Goal: Check status: Check status

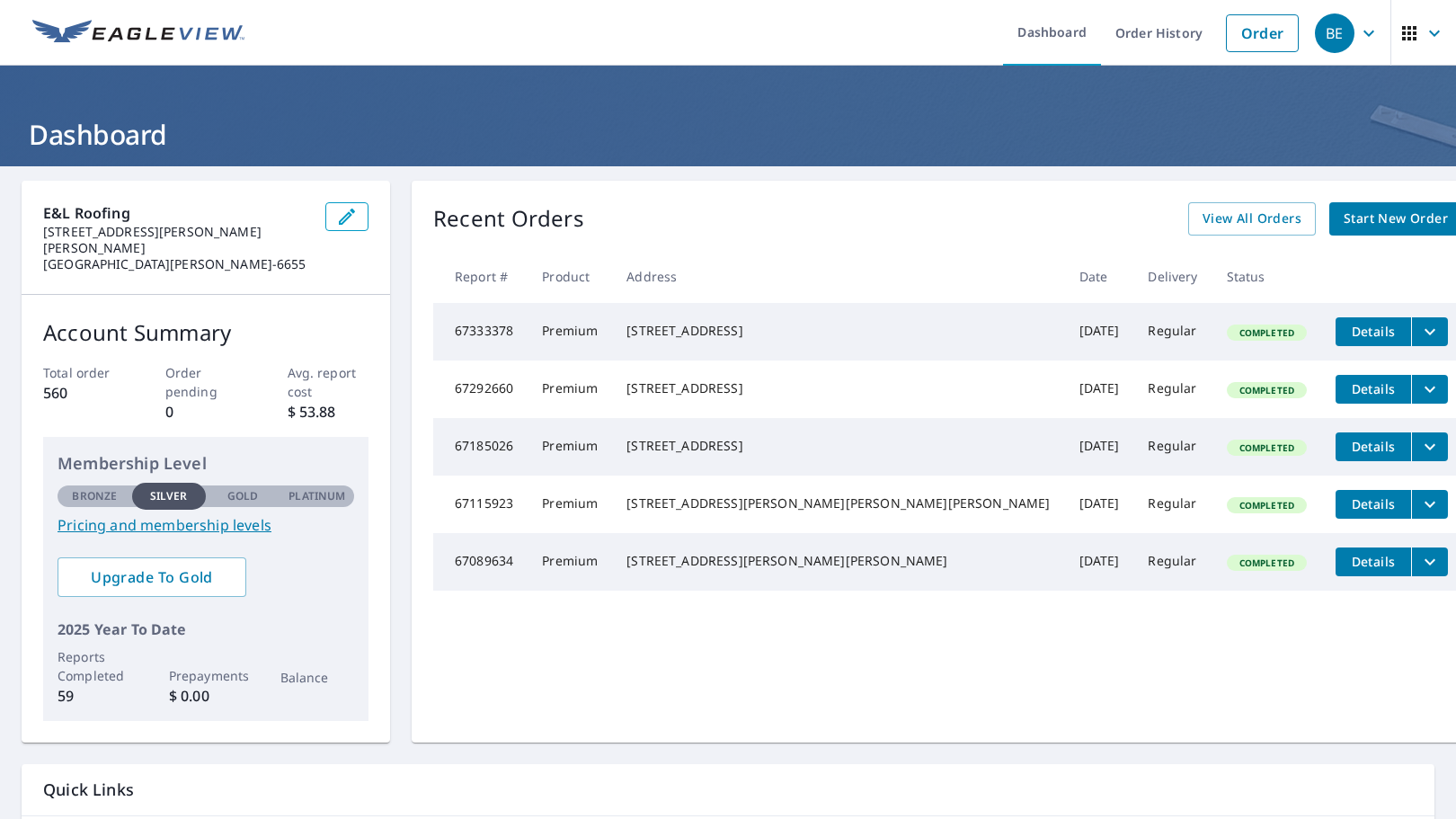
click at [1423, 32] on icon "button" at bounding box center [1434, 33] width 21 height 21
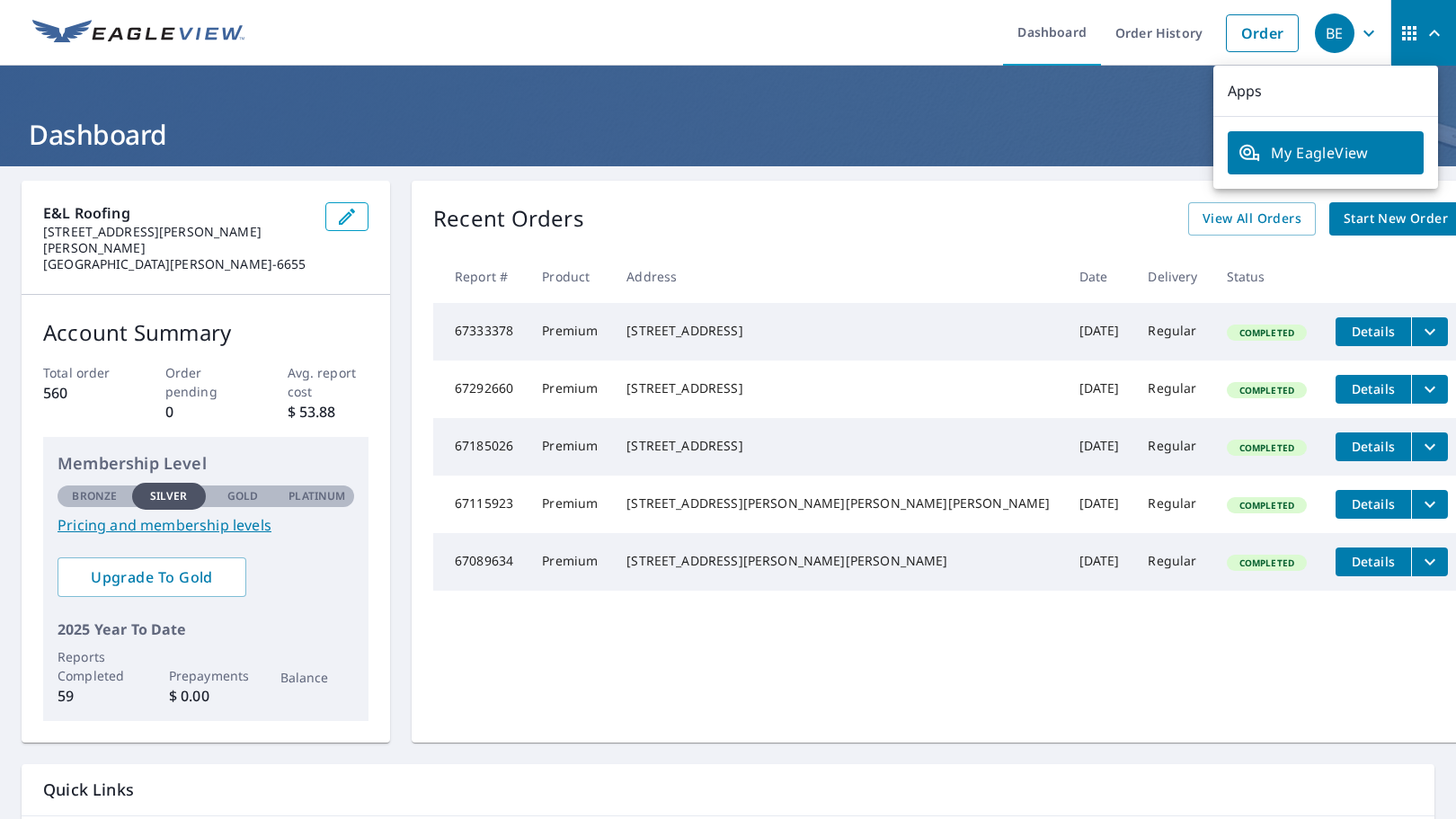
click at [962, 78] on header "Dashboard" at bounding box center [728, 116] width 1456 height 101
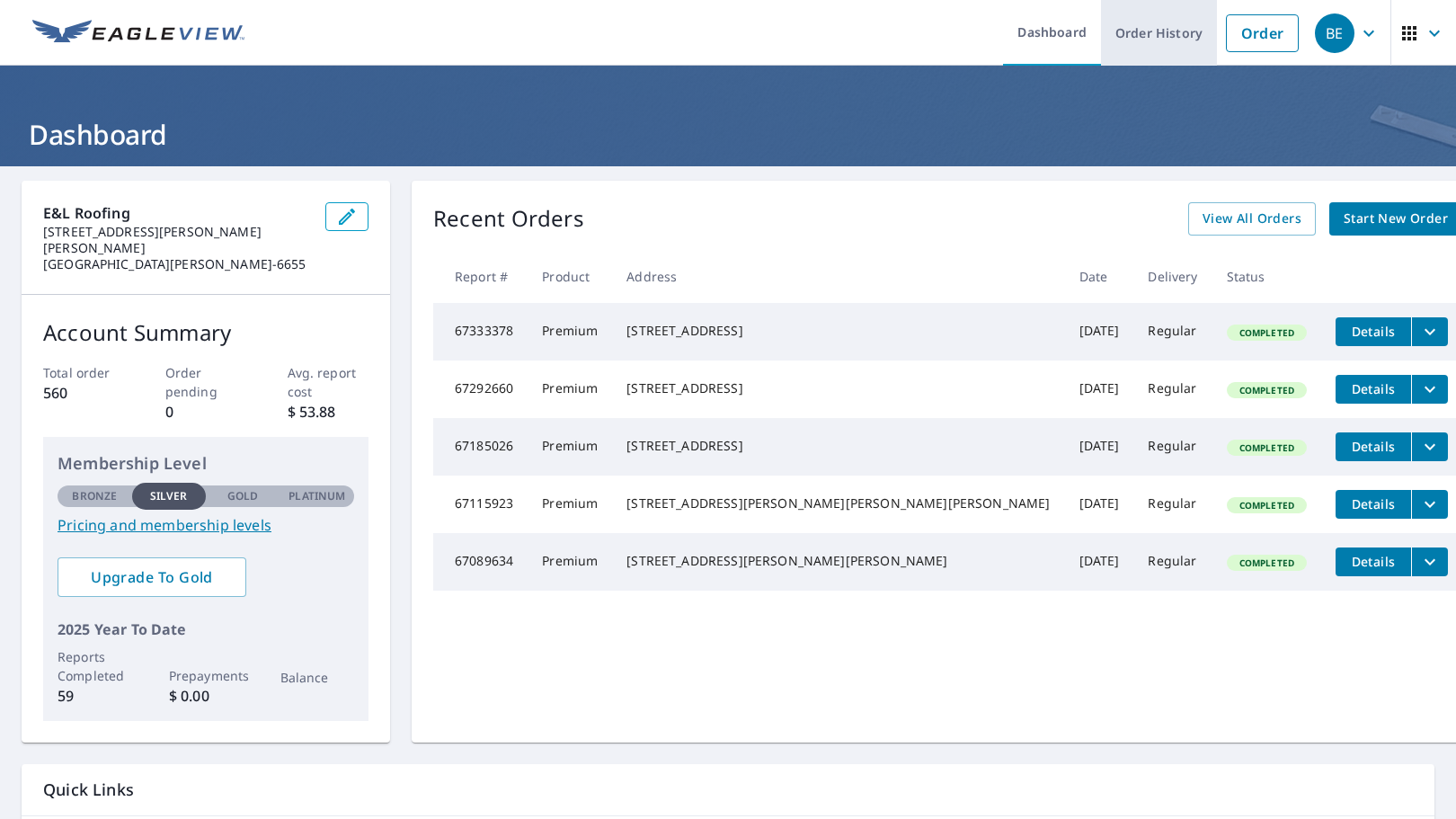
click at [1142, 41] on link "Order History" at bounding box center [1159, 33] width 116 height 65
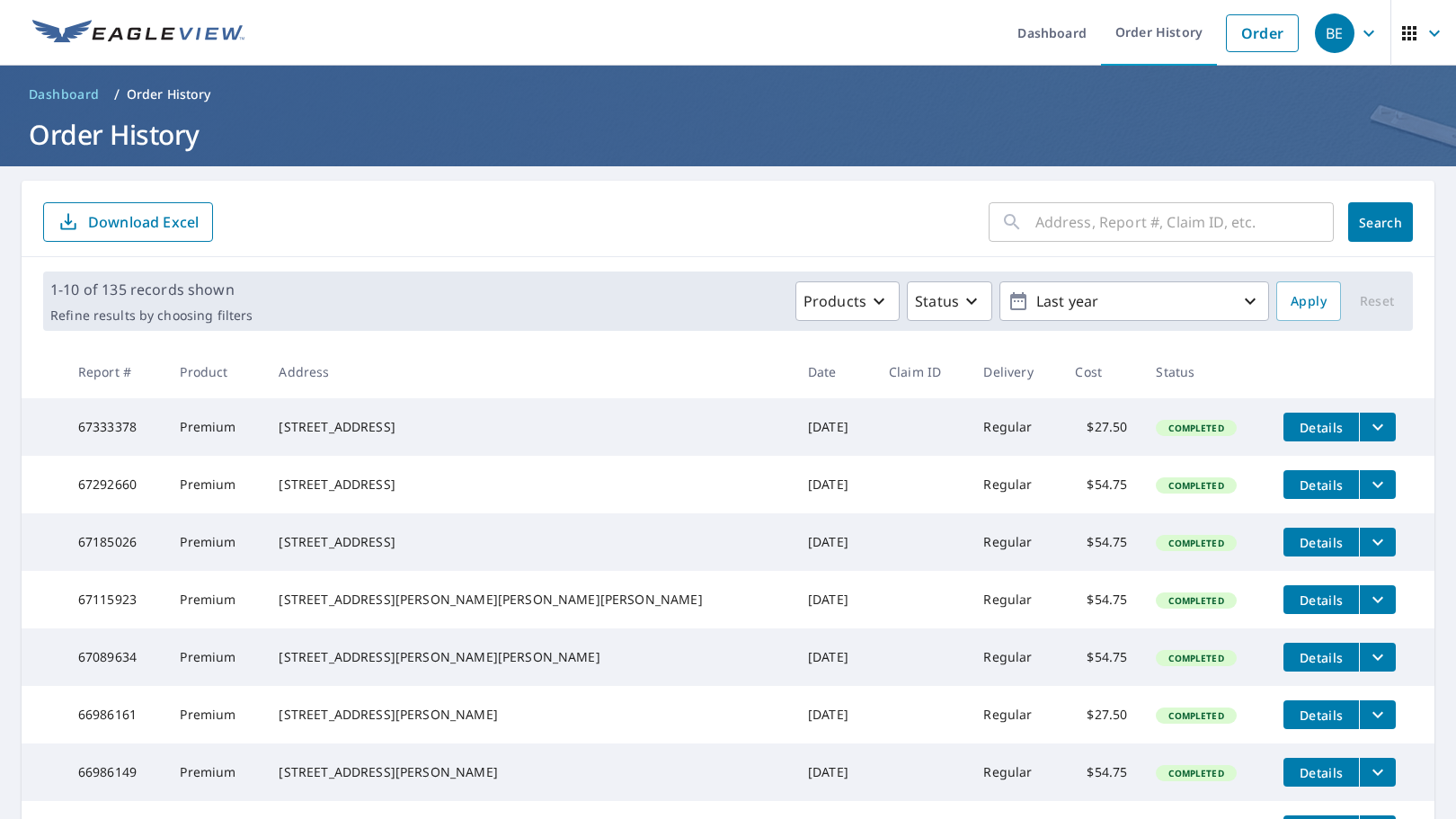
click at [1035, 226] on input "text" at bounding box center [1183, 222] width 298 height 50
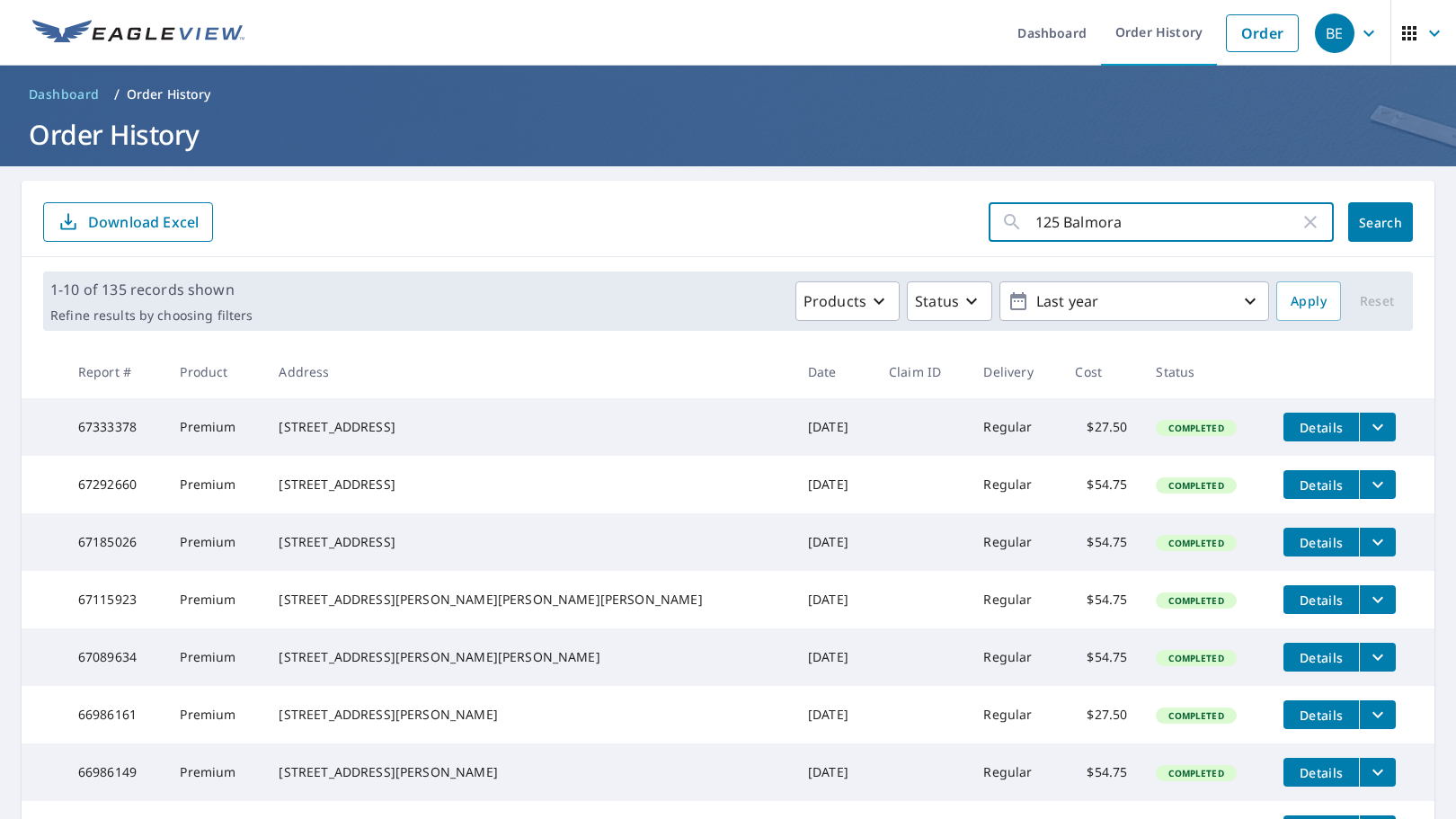
type input "125 Balmoral"
click at [1392, 215] on button "Search" at bounding box center [1379, 221] width 64 height 39
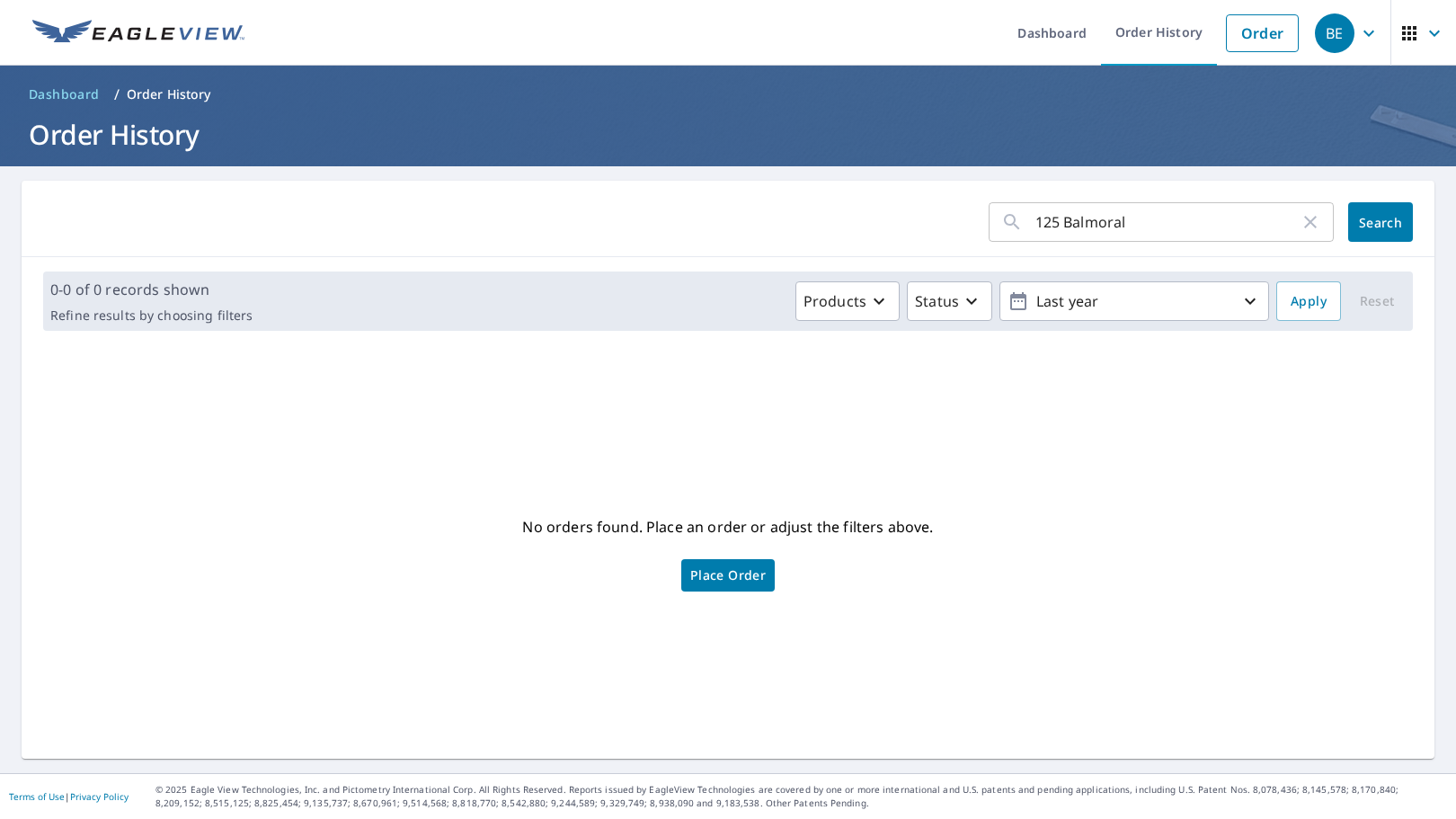
click at [1124, 223] on input "125 Balmoral" at bounding box center [1166, 222] width 264 height 50
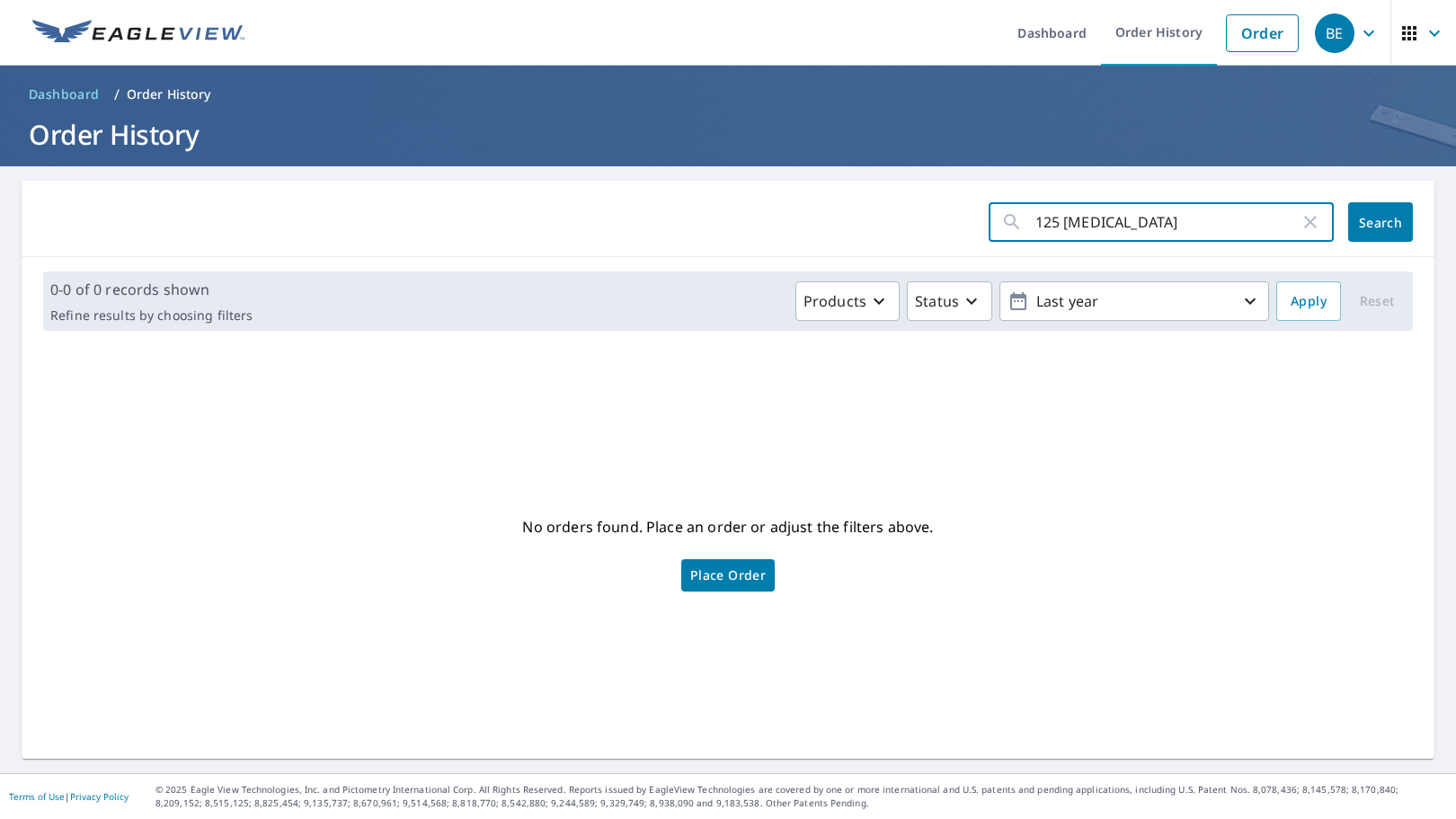
type input "125 [MEDICAL_DATA]"
click at [1363, 223] on span "Search" at bounding box center [1380, 222] width 35 height 17
click at [1094, 224] on input "125 [MEDICAL_DATA]" at bounding box center [1166, 222] width 264 height 50
type input "125"
click at [1364, 226] on span "Search" at bounding box center [1380, 222] width 35 height 17
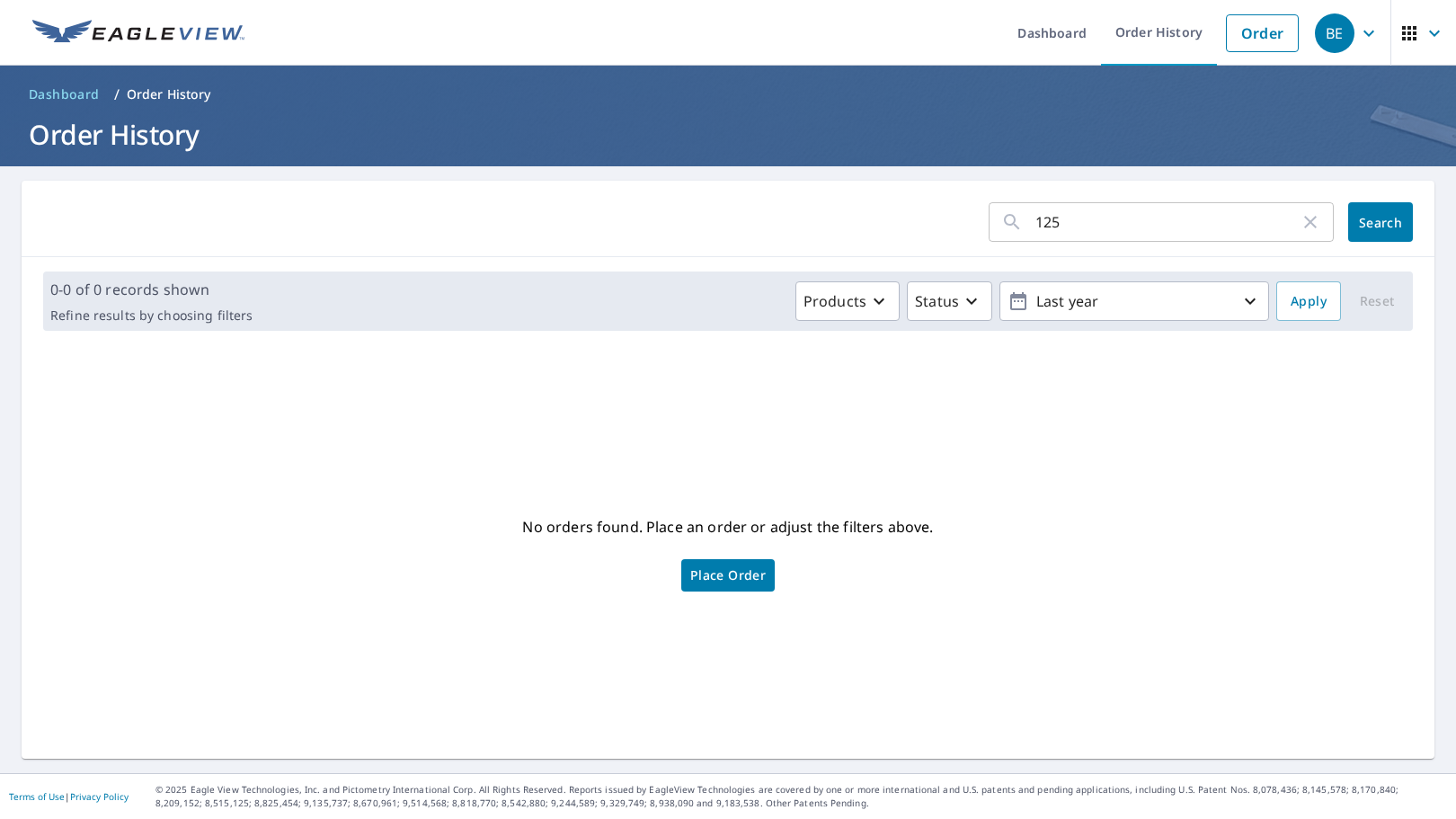
click at [1341, 29] on span "BE" at bounding box center [1349, 34] width 68 height 43
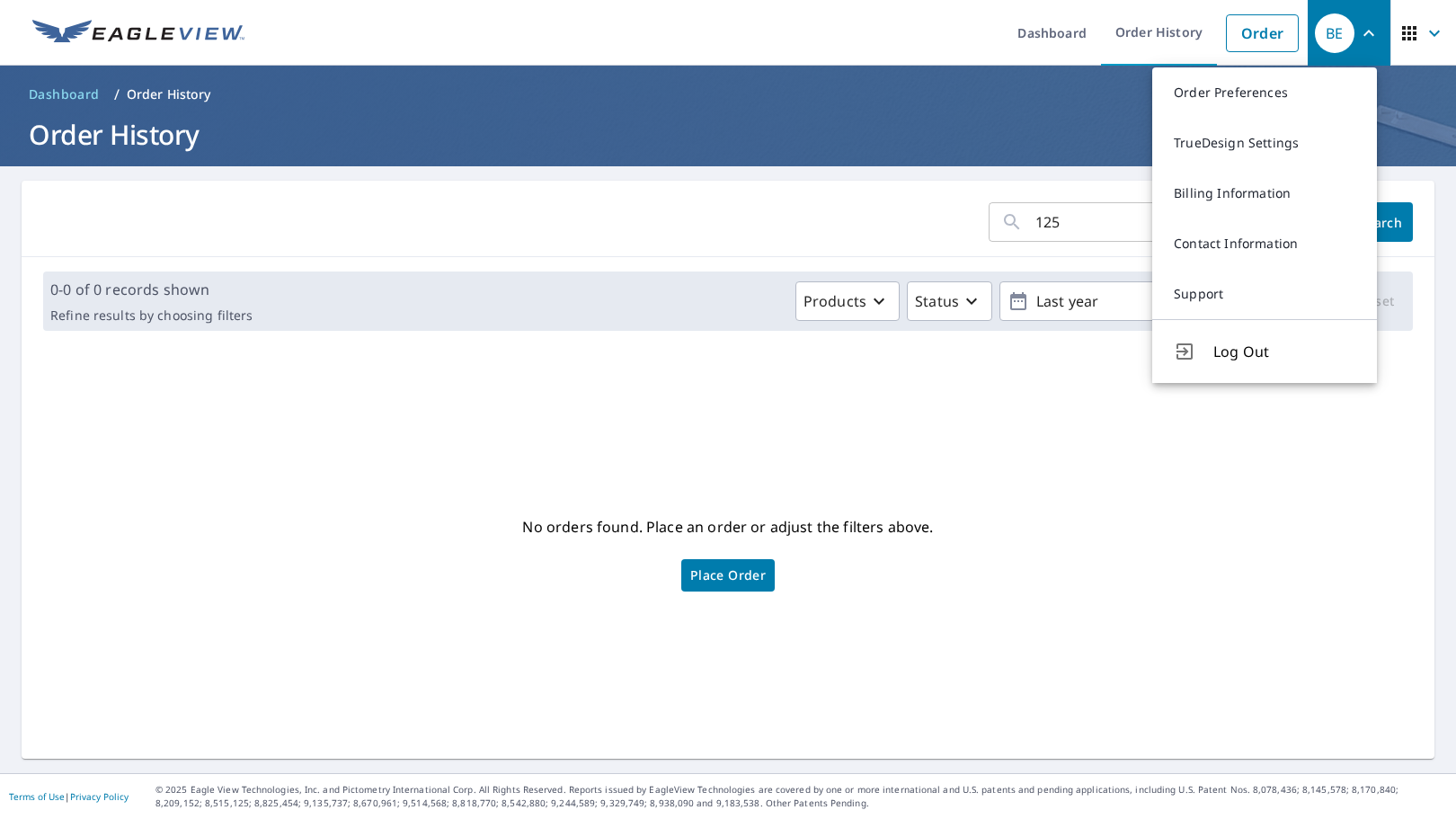
click at [860, 100] on ol "Dashboard / Order History" at bounding box center [728, 94] width 1413 height 29
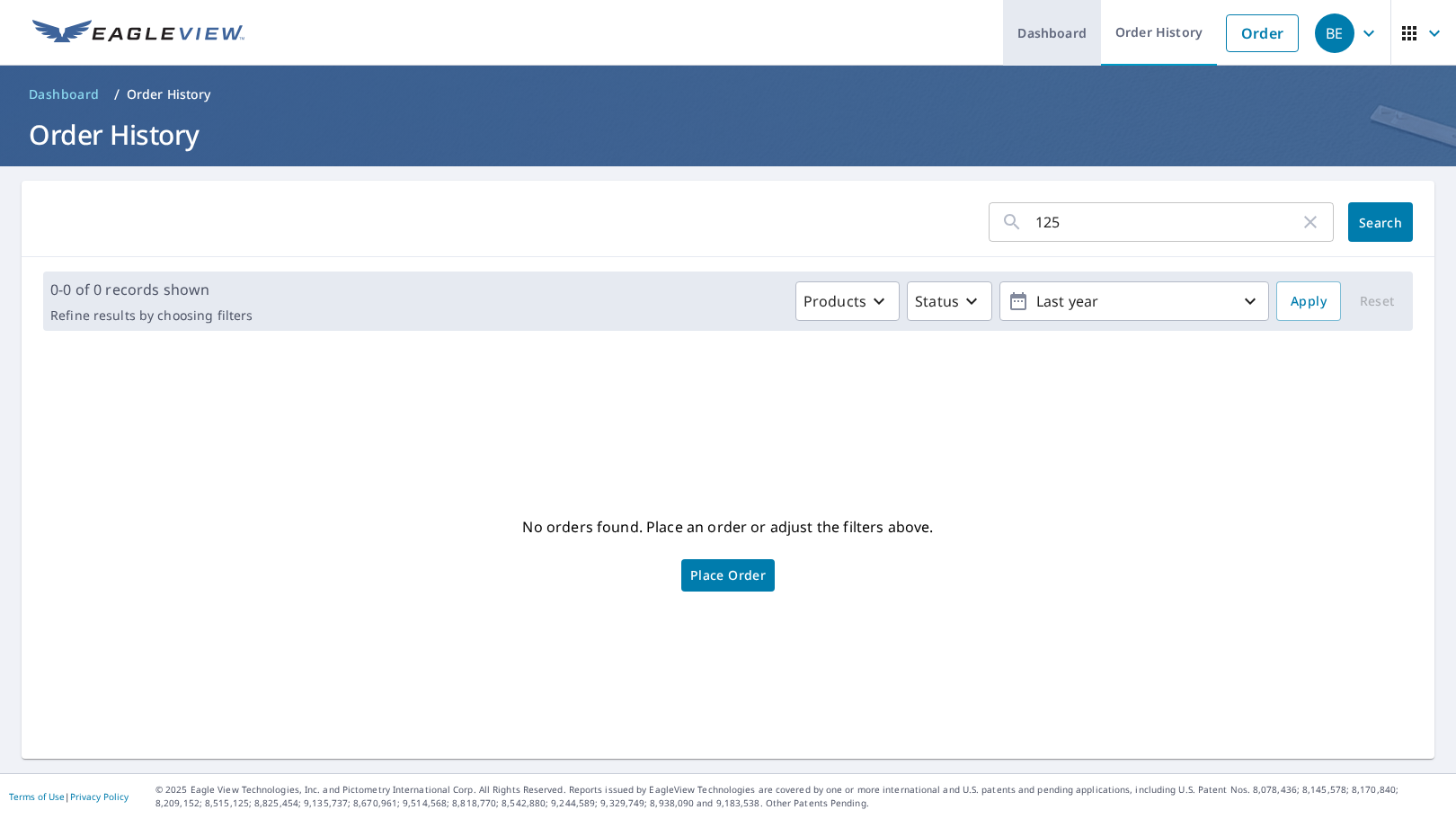
click at [1035, 38] on link "Dashboard" at bounding box center [1052, 33] width 98 height 65
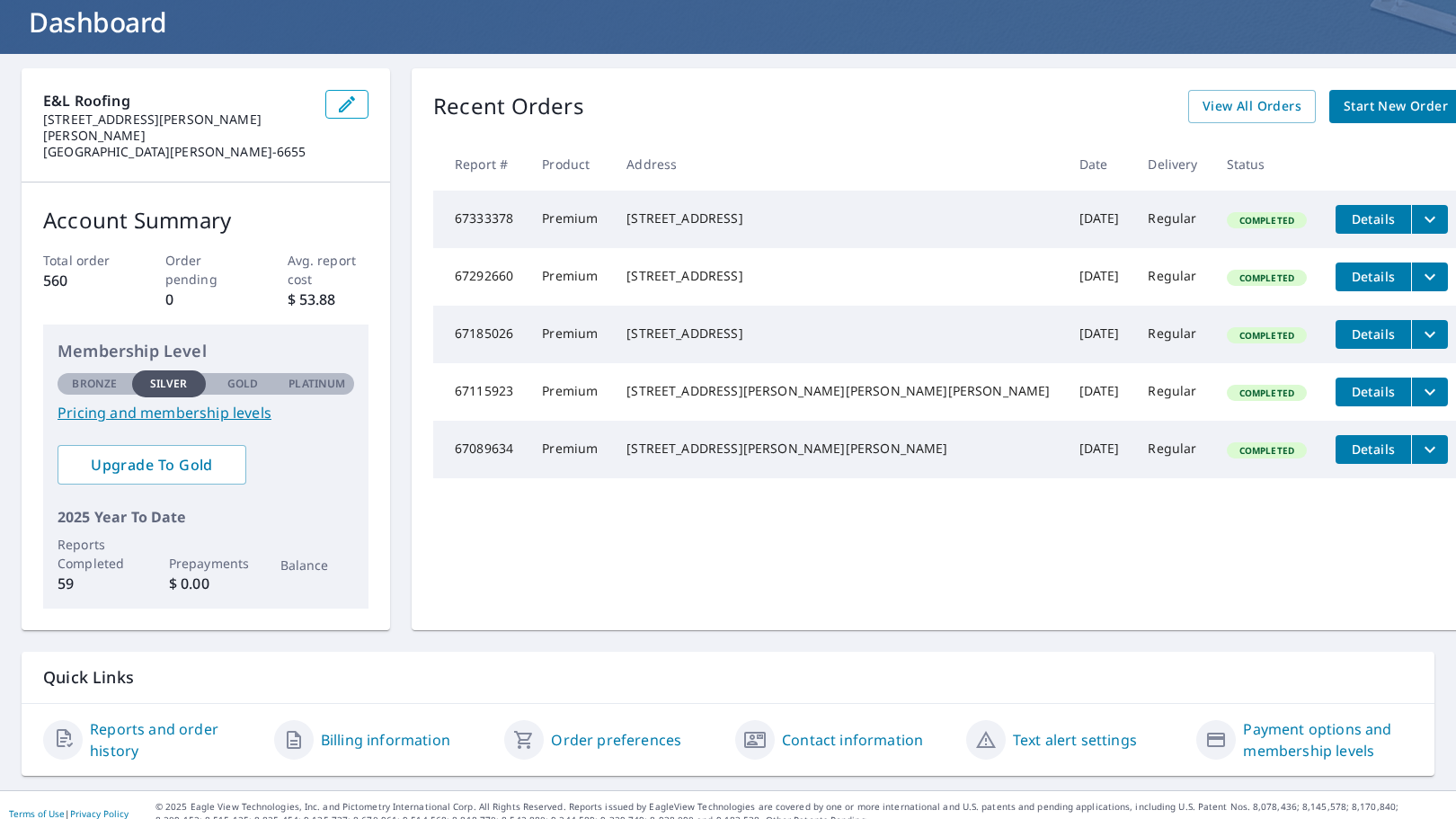
scroll to position [112, 0]
click at [132, 723] on link "Reports and order history" at bounding box center [175, 740] width 170 height 43
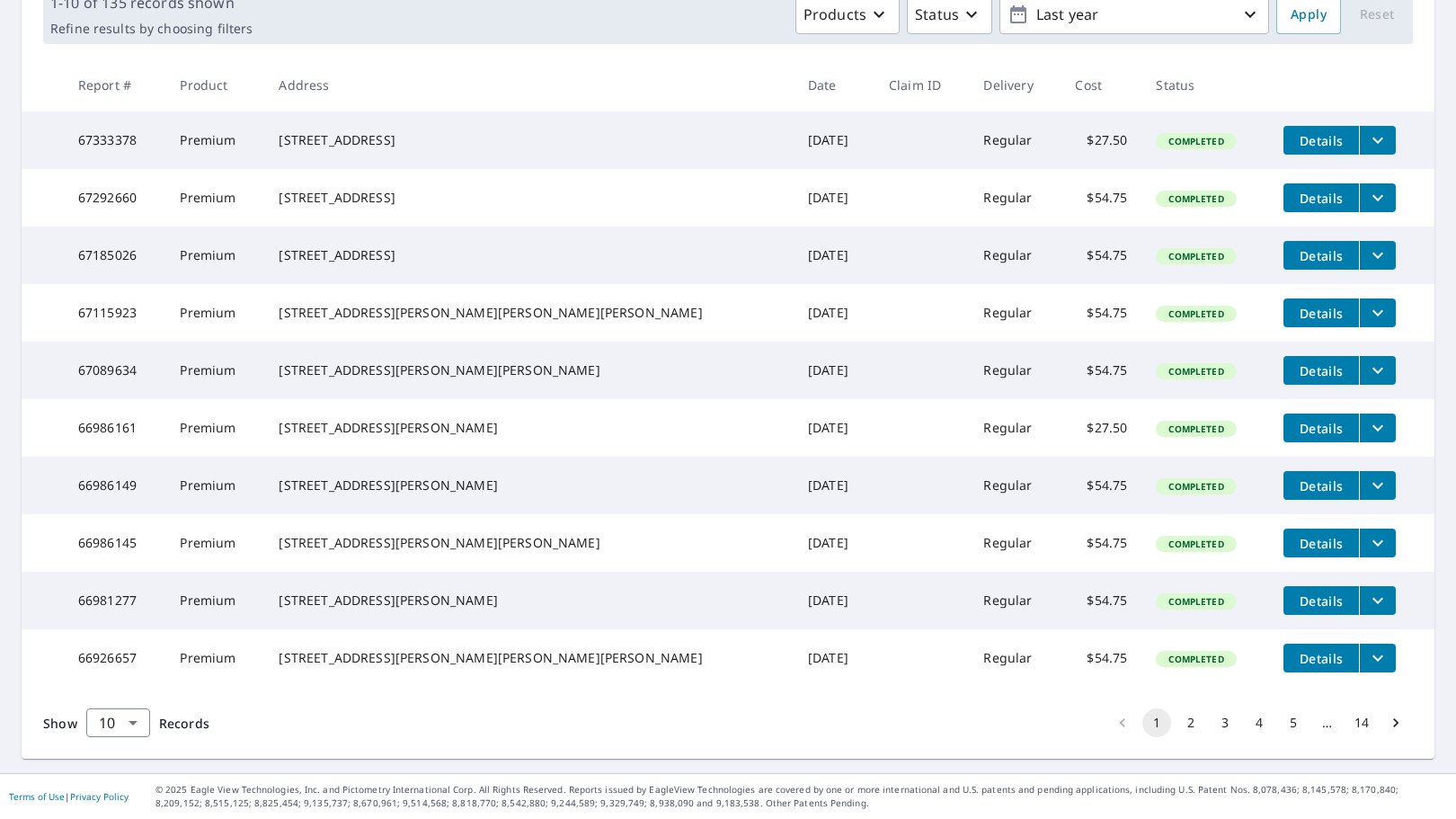
scroll to position [359, 0]
click at [1245, 720] on button "4" at bounding box center [1259, 722] width 29 height 29
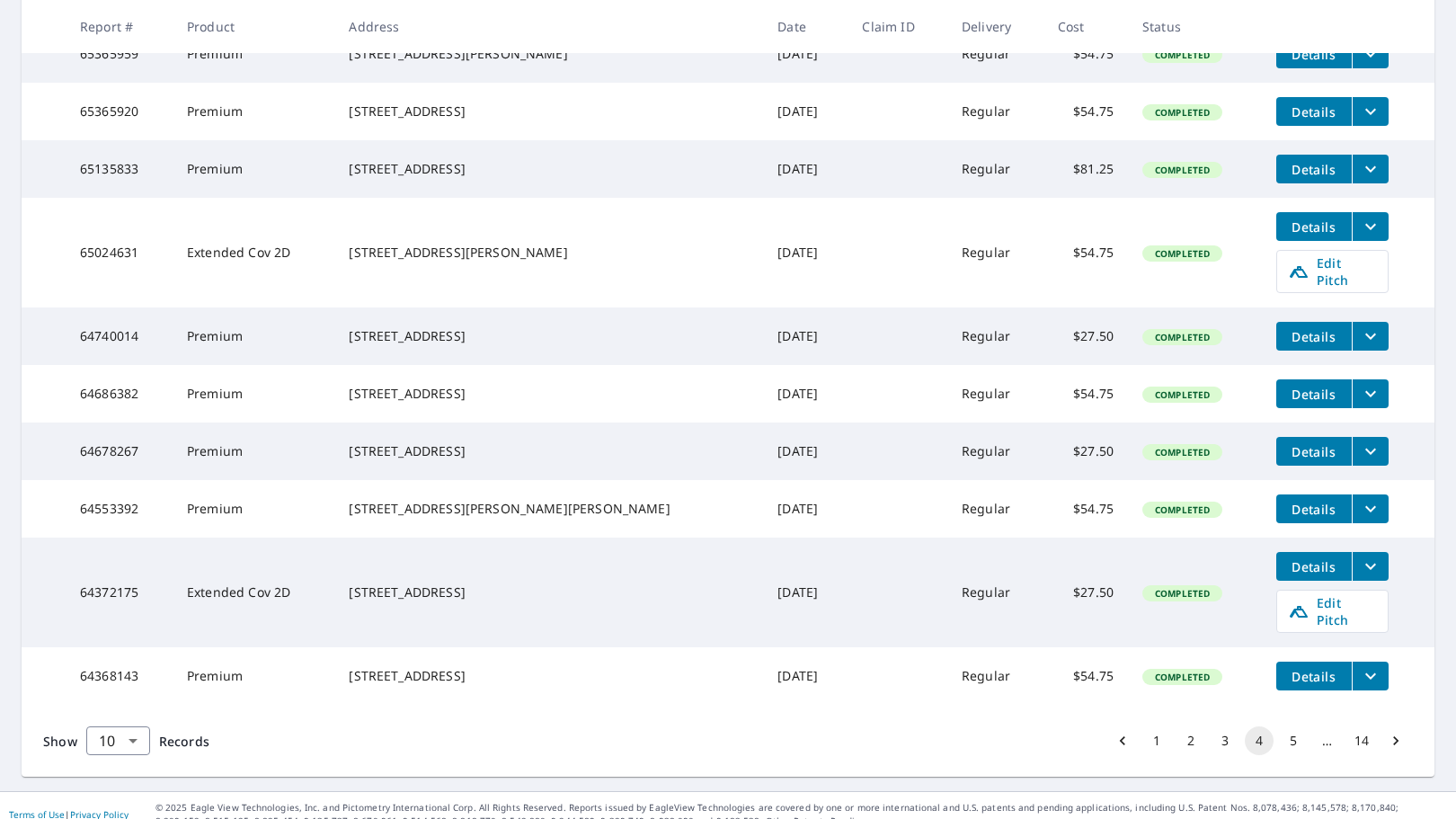
scroll to position [423, 0]
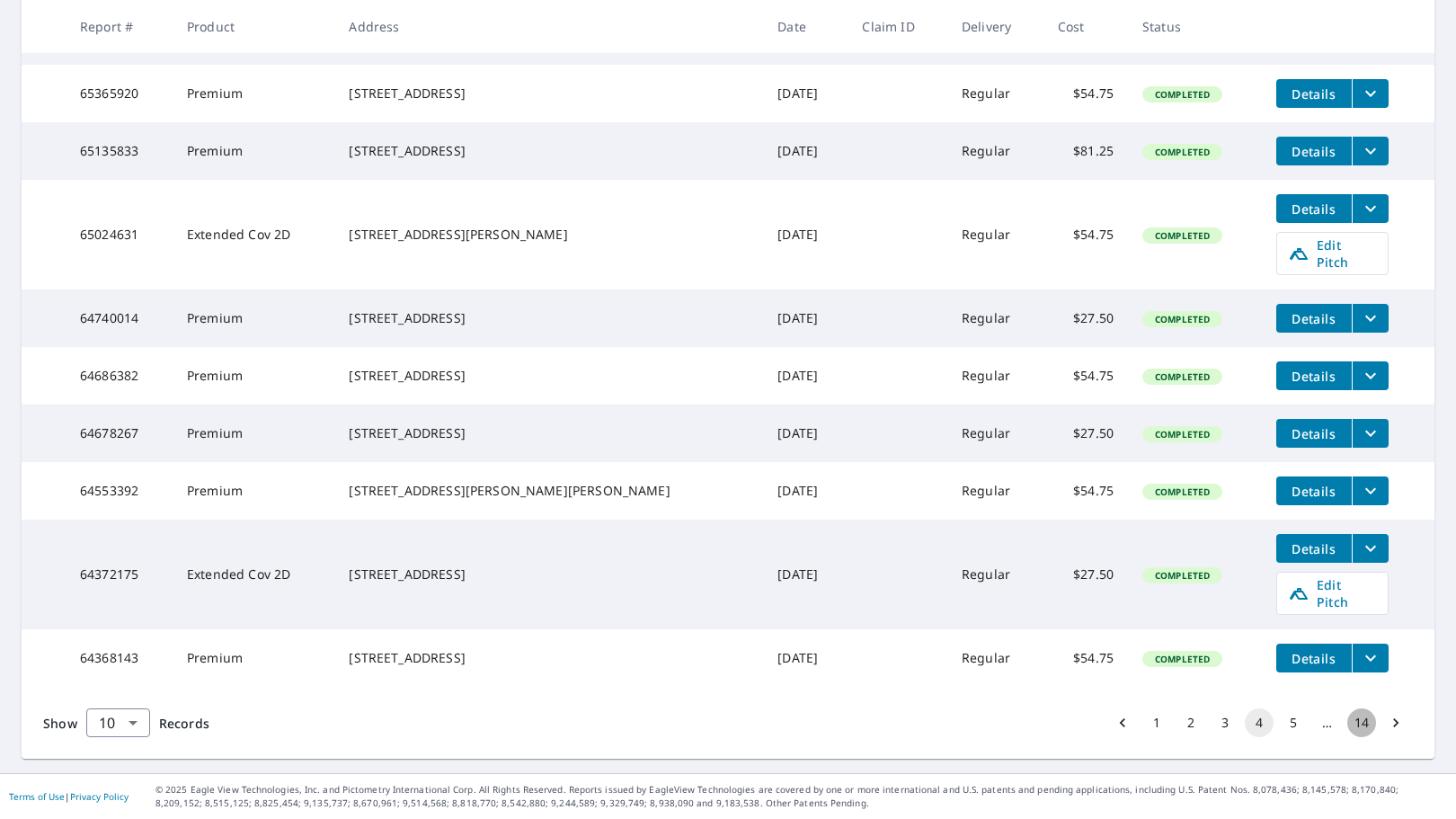
click at [1350, 723] on button "14" at bounding box center [1361, 722] width 29 height 29
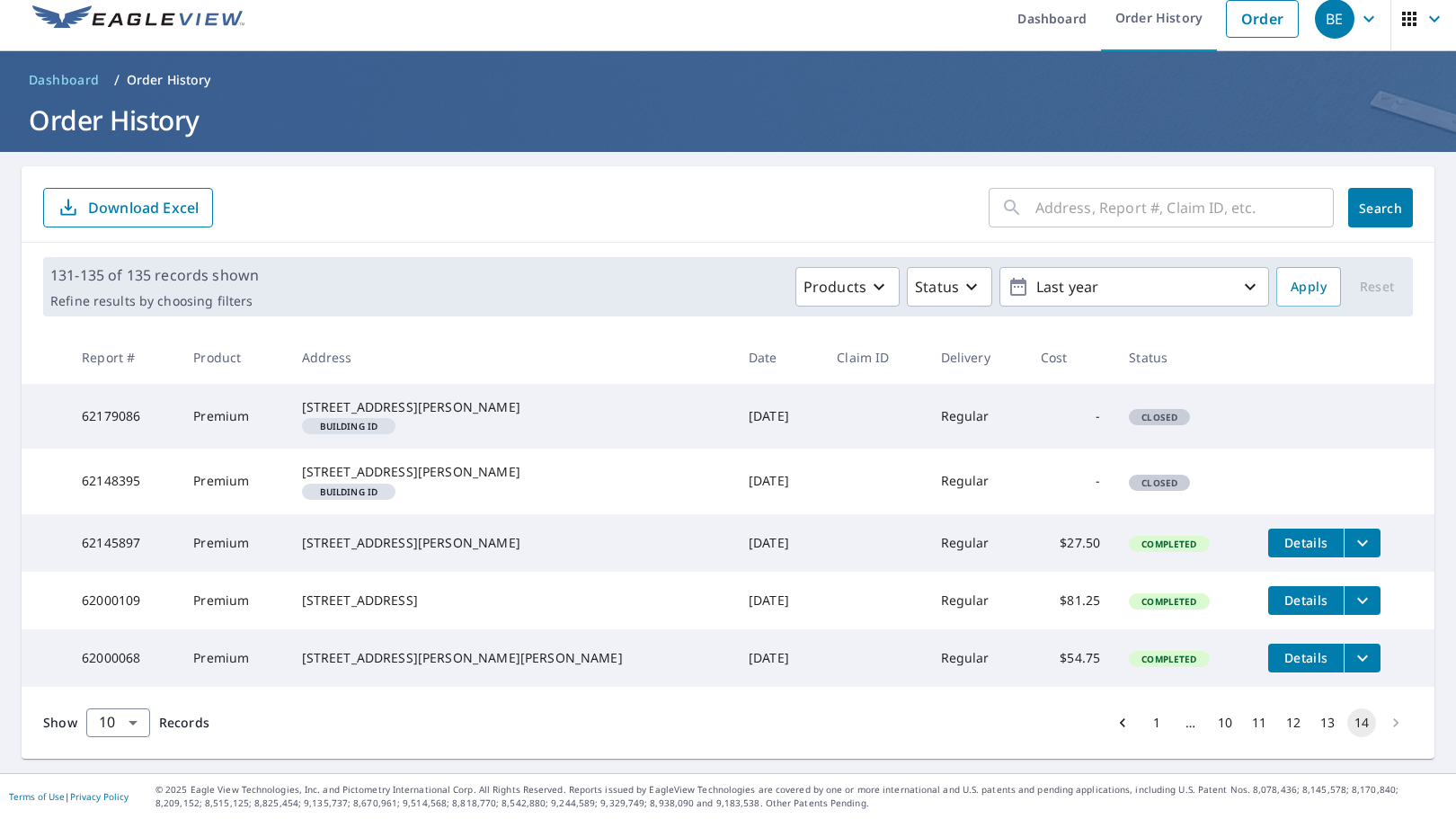
scroll to position [72, 0]
click at [1383, 720] on li "pagination navigation" at bounding box center [1395, 722] width 35 height 29
click at [1381, 721] on li "pagination navigation" at bounding box center [1395, 722] width 35 height 29
